Goal: Transaction & Acquisition: Book appointment/travel/reservation

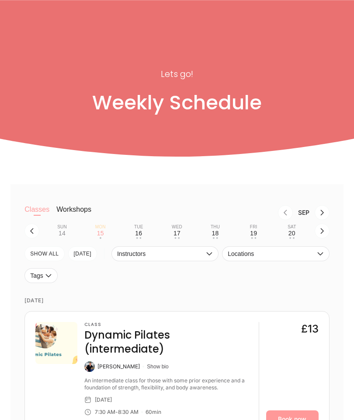
scroll to position [52, 0]
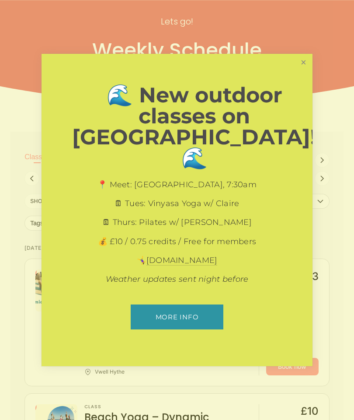
click at [297, 70] on link "Close" at bounding box center [303, 62] width 15 height 15
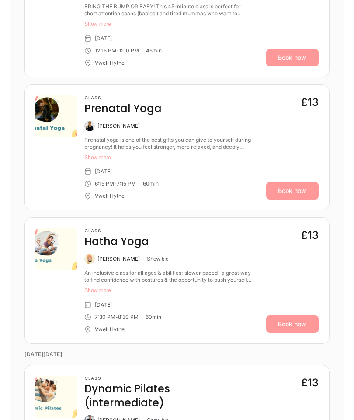
scroll to position [927, 0]
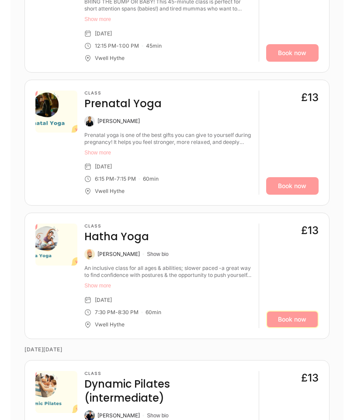
click at [290, 311] on link "Book now" at bounding box center [292, 319] width 52 height 17
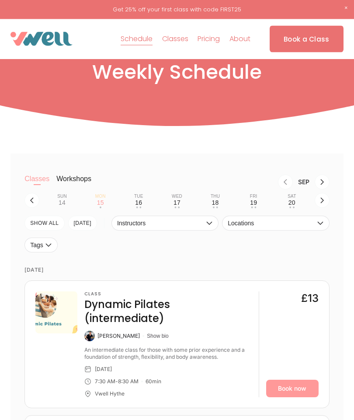
scroll to position [0, 0]
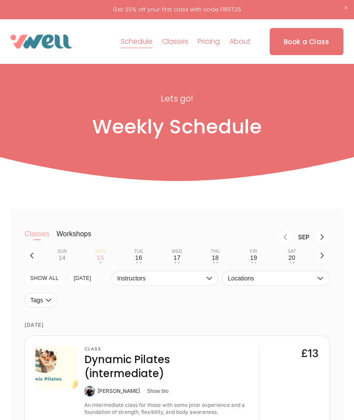
click at [320, 259] on icon "button" at bounding box center [322, 255] width 7 height 7
click at [66, 260] on button "Sun 21 • •" at bounding box center [61, 255] width 31 height 17
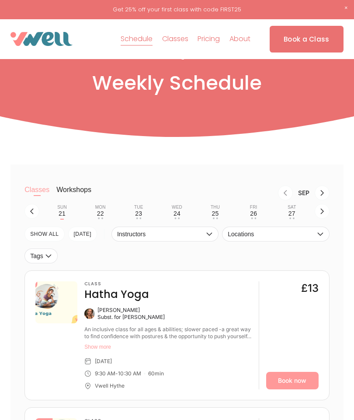
scroll to position [19, 0]
click at [31, 219] on button "button" at bounding box center [31, 211] width 15 height 15
click at [38, 219] on button "button" at bounding box center [31, 211] width 15 height 15
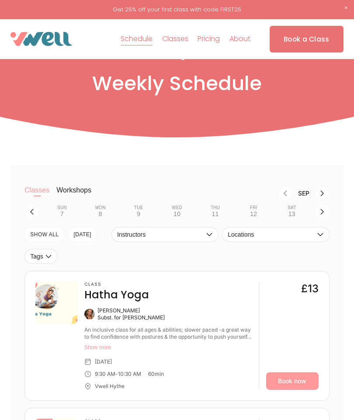
click at [326, 217] on button "button" at bounding box center [322, 211] width 15 height 15
click at [255, 210] on div "Fri" at bounding box center [253, 207] width 7 height 5
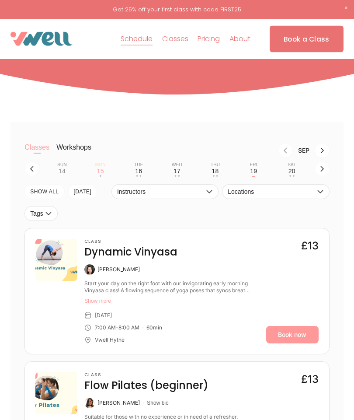
scroll to position [62, 0]
click at [322, 172] on icon "button" at bounding box center [322, 168] width 7 height 7
click at [324, 172] on icon "button" at bounding box center [322, 168] width 7 height 7
click at [30, 176] on button "button" at bounding box center [31, 168] width 15 height 15
click at [293, 172] on div "27" at bounding box center [292, 170] width 7 height 7
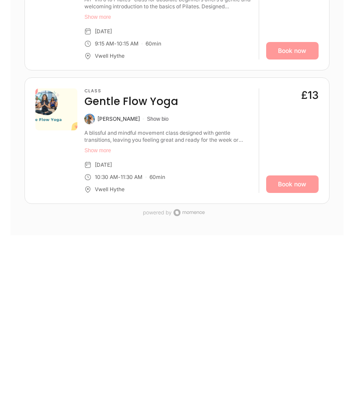
scroll to position [457, 0]
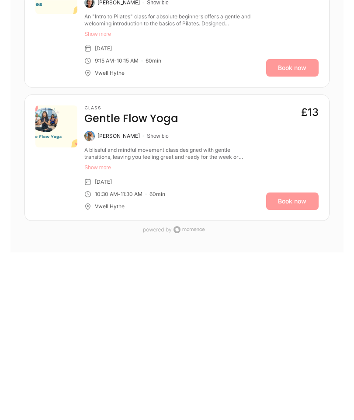
click at [107, 171] on button "Show more" at bounding box center [167, 167] width 167 height 7
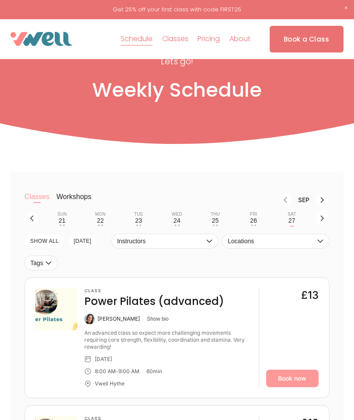
scroll to position [0, 0]
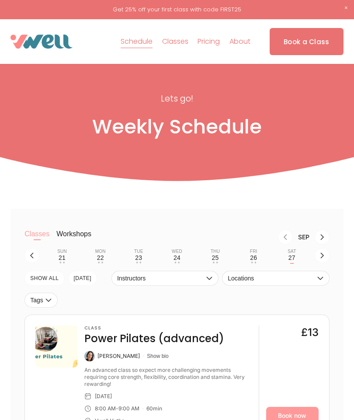
click at [215, 260] on div "25" at bounding box center [215, 257] width 7 height 7
